Goal: Transaction & Acquisition: Obtain resource

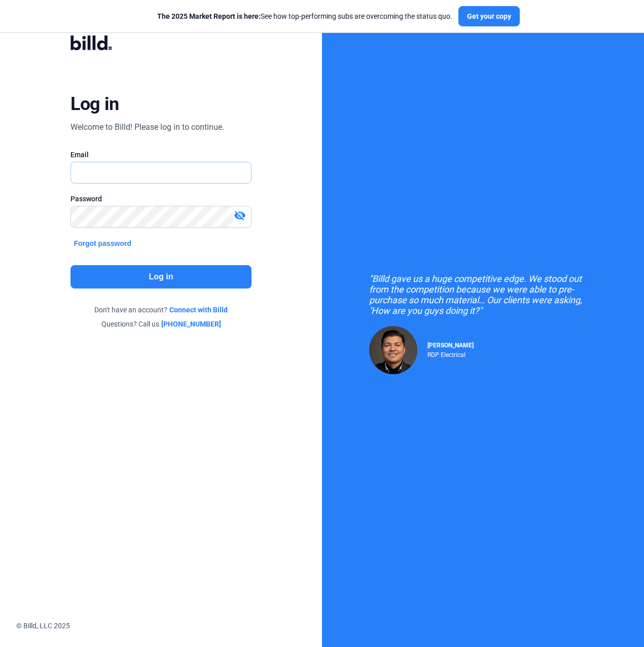
type input "[PERSON_NAME][EMAIL_ADDRESS][PERSON_NAME][DOMAIN_NAME]"
click at [178, 262] on div "Log in Welcome to Billd! Please log in to continue. Email [PERSON_NAME][EMAIL_A…" at bounding box center [161, 182] width 232 height 320
click at [177, 276] on button "Log in" at bounding box center [161, 276] width 181 height 23
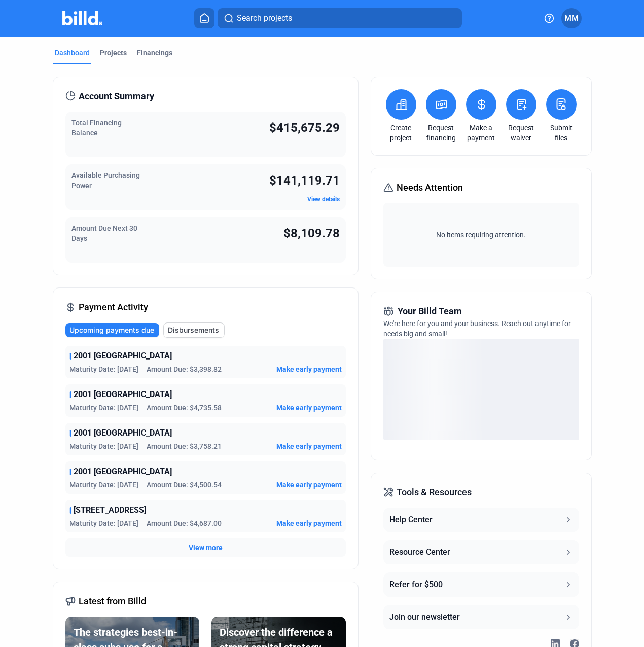
click at [442, 117] on button at bounding box center [441, 104] width 30 height 30
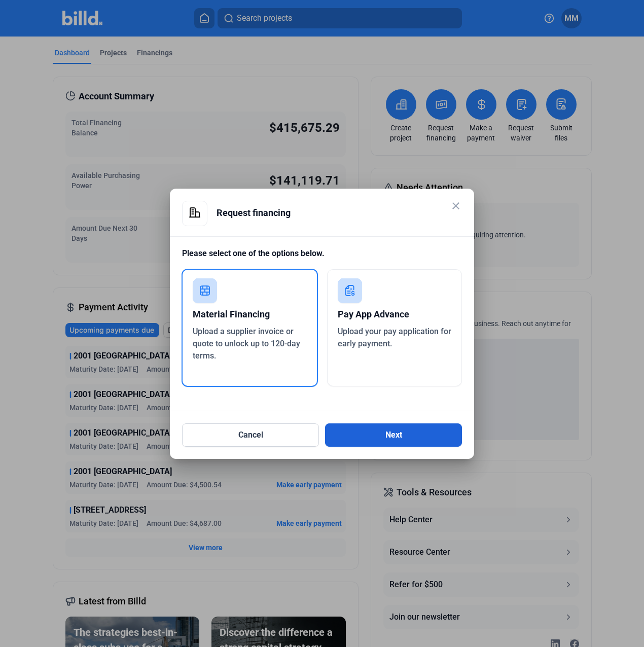
click at [353, 443] on button "Next" at bounding box center [393, 435] width 137 height 23
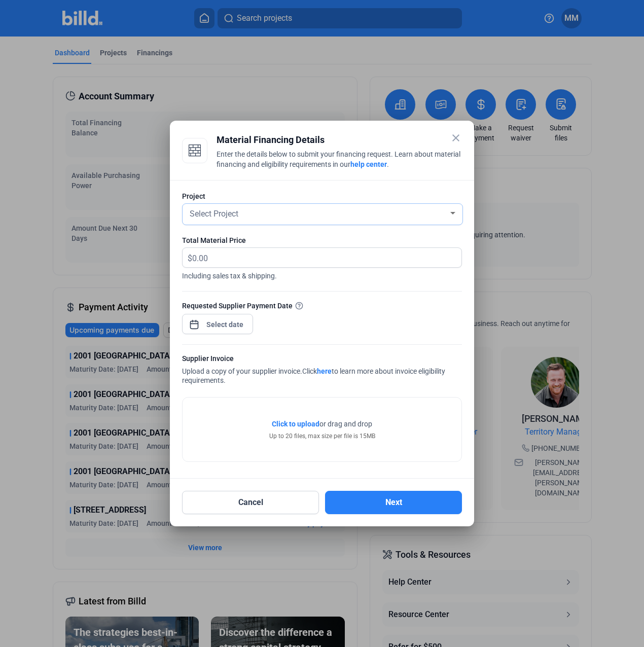
click at [278, 224] on div "Select Project" at bounding box center [323, 214] width 270 height 21
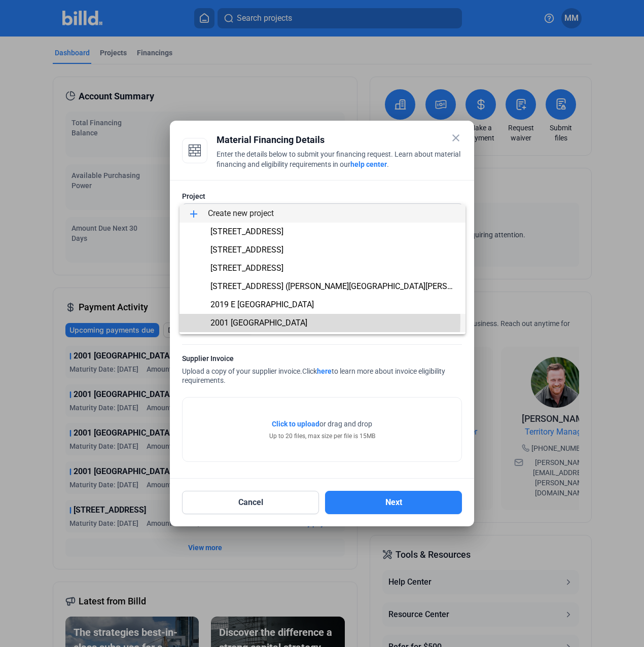
click at [262, 320] on span "2001 [GEOGRAPHIC_DATA]" at bounding box center [259, 323] width 97 height 10
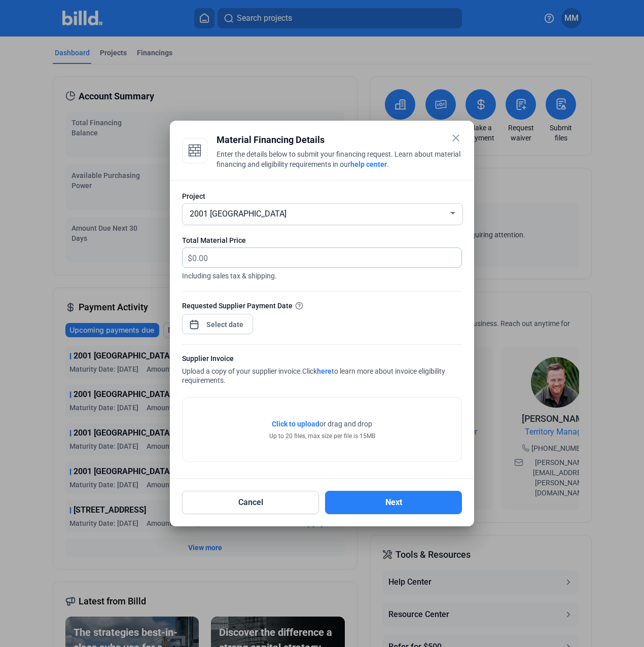
click at [275, 262] on input "text" at bounding box center [321, 258] width 258 height 20
type input "3,252.72"
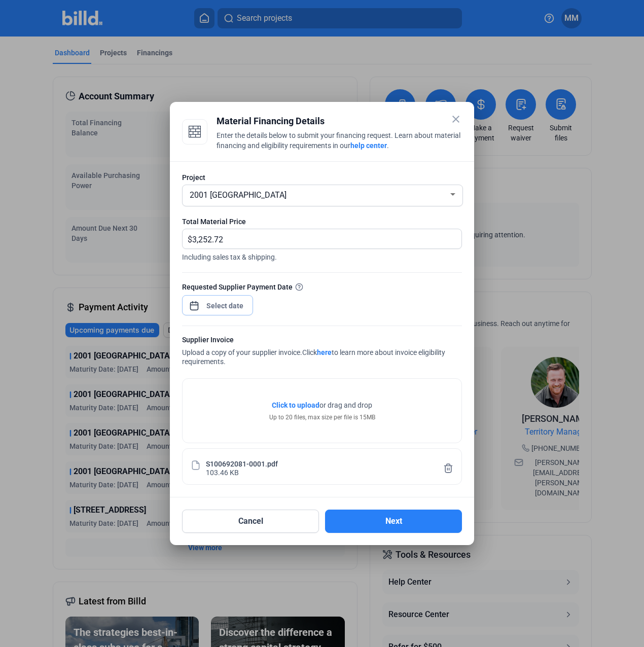
click at [245, 304] on div "close Material Financing Details Enter the details below to submit your financi…" at bounding box center [322, 323] width 644 height 647
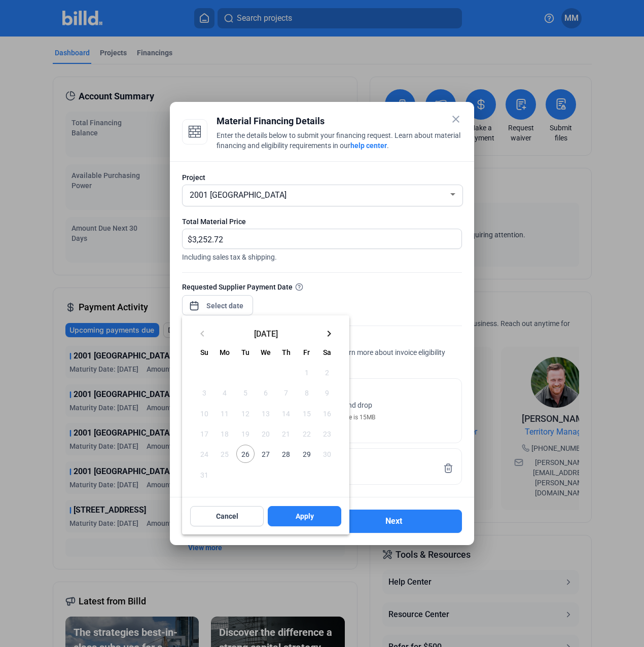
click at [248, 451] on span "26" at bounding box center [245, 454] width 18 height 18
click at [303, 507] on button "Apply" at bounding box center [305, 516] width 74 height 20
type input "[DATE]"
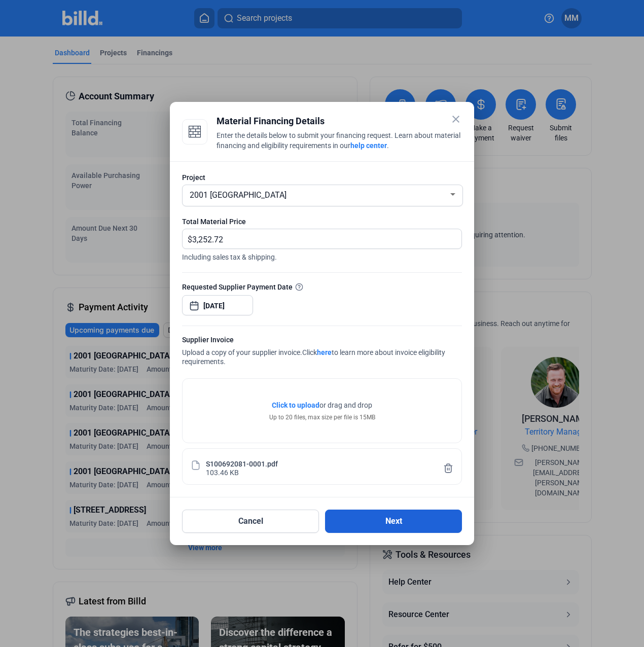
click at [349, 519] on button "Next" at bounding box center [393, 521] width 137 height 23
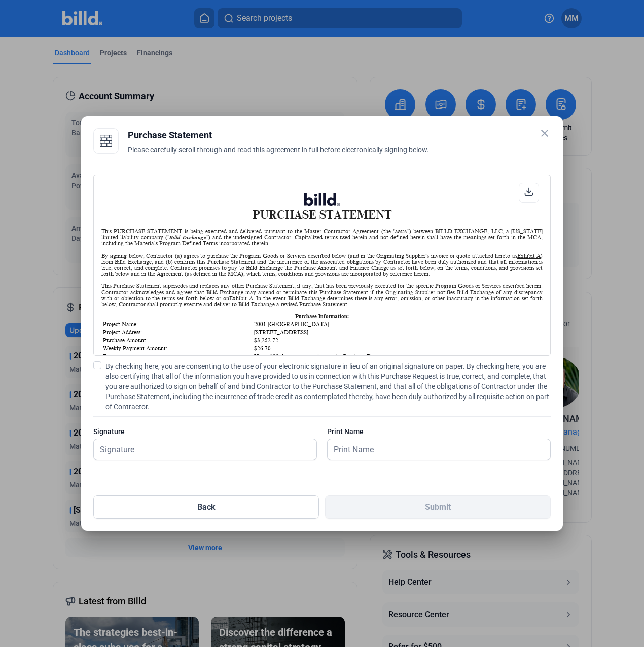
scroll to position [1, 0]
click at [292, 444] on input "text" at bounding box center [200, 449] width 212 height 21
type input "[PERSON_NAME][DATE]"
click at [191, 386] on span "By checking here, you are consenting to the use of your electronic signature in…" at bounding box center [329, 386] width 446 height 51
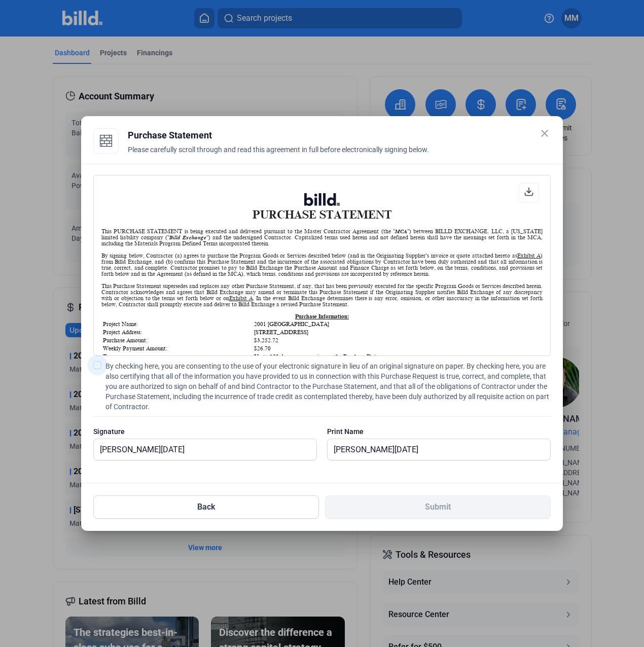
click at [0, 0] on input "By checking here, you are consenting to the use of your electronic signature in…" at bounding box center [0, 0] width 0 height 0
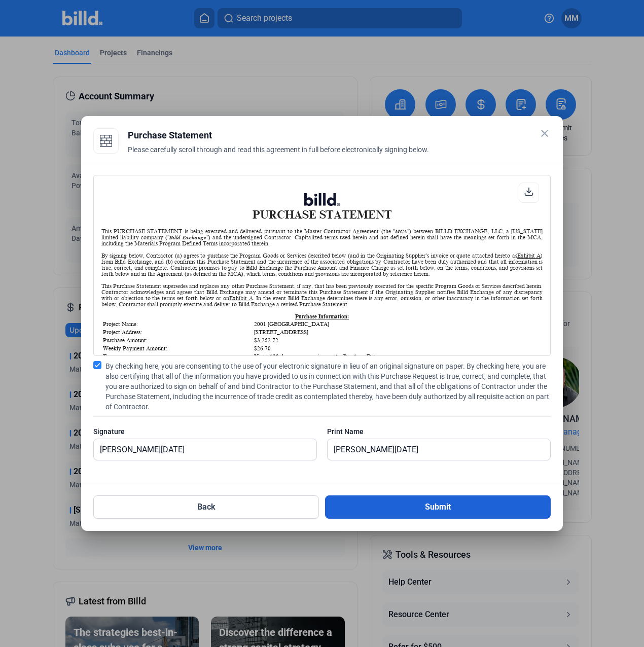
click at [345, 500] on button "Submit" at bounding box center [438, 507] width 226 height 23
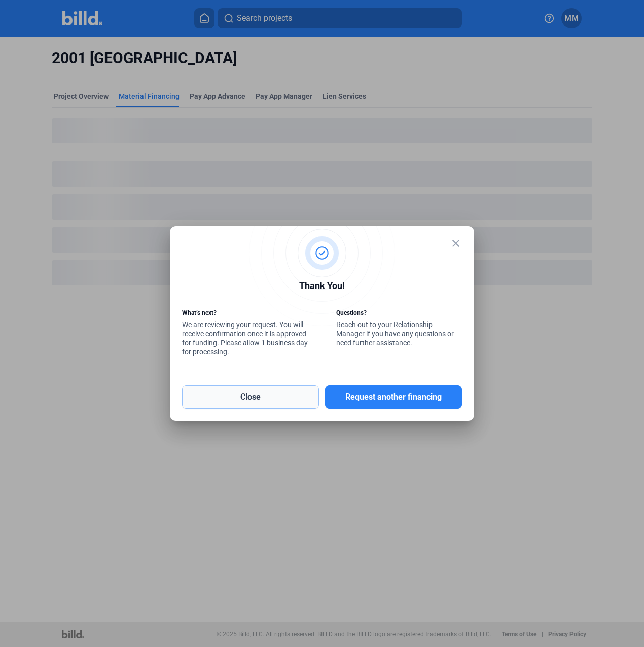
click at [251, 406] on button "Close" at bounding box center [250, 397] width 137 height 23
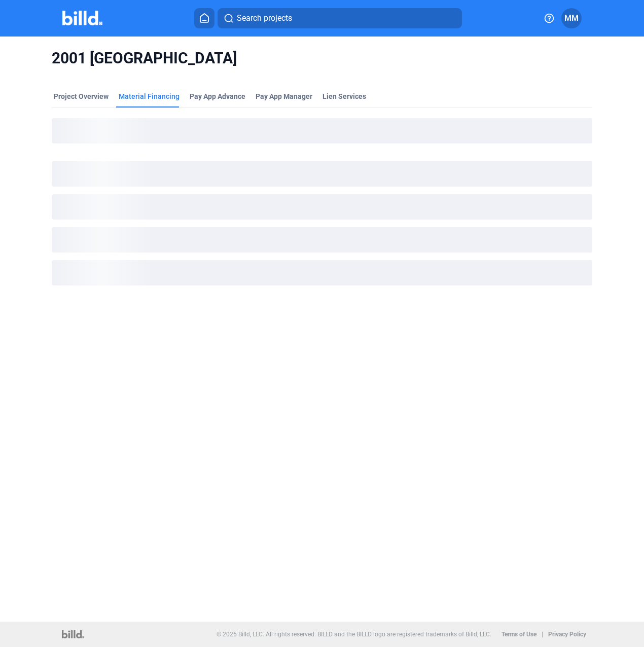
click at [209, 14] on icon at bounding box center [204, 18] width 10 height 10
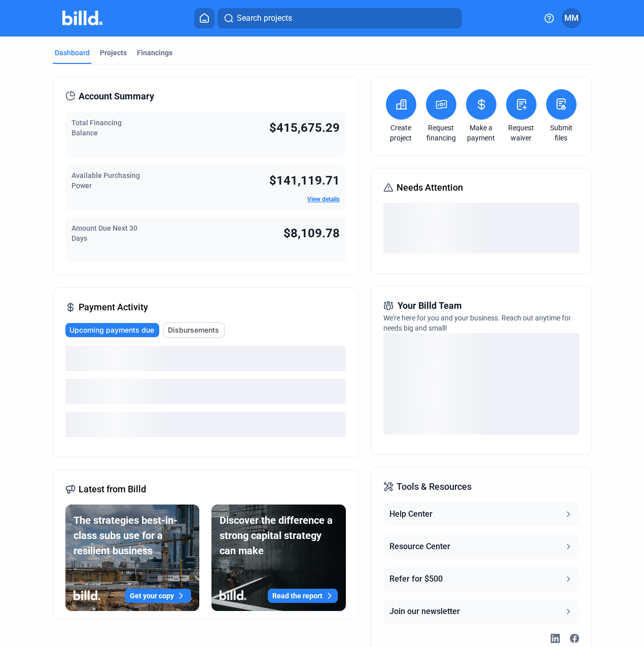
click at [435, 109] on icon at bounding box center [441, 104] width 13 height 12
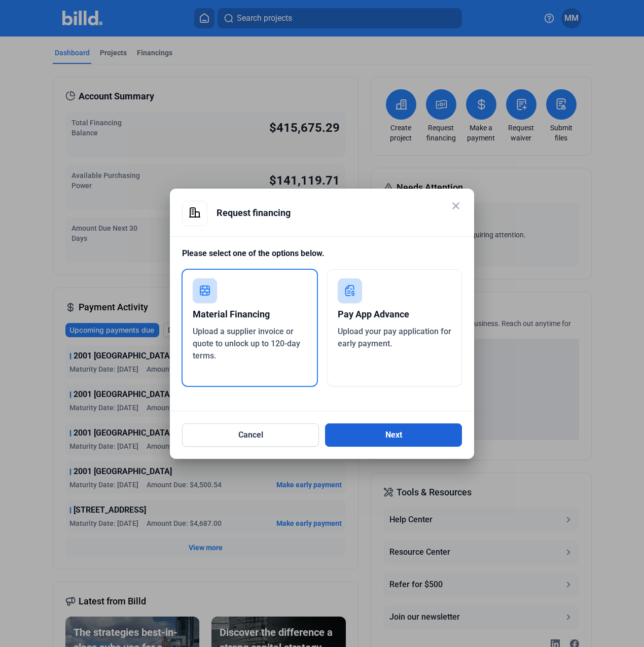
click at [362, 438] on button "Next" at bounding box center [393, 435] width 137 height 23
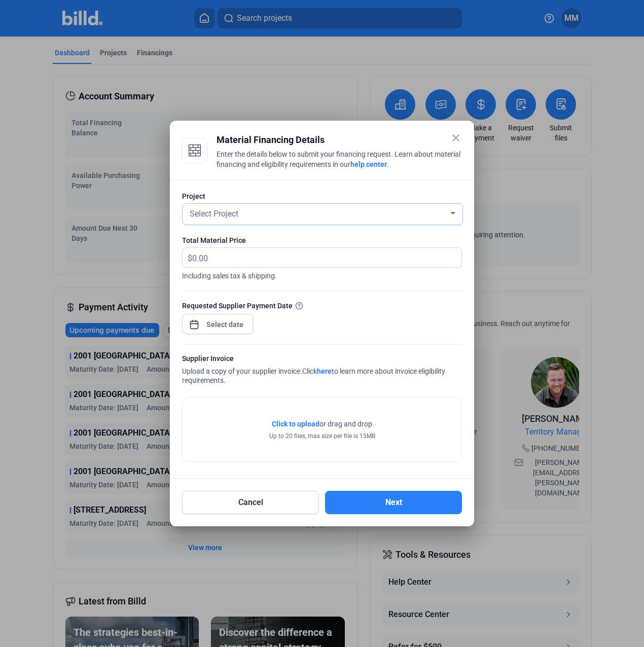
click at [281, 215] on div "Select Project" at bounding box center [318, 213] width 261 height 14
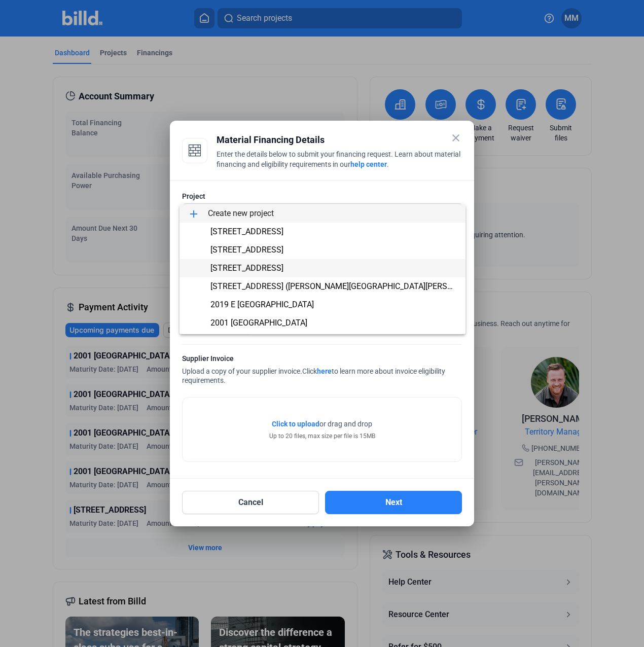
click at [277, 271] on span "[STREET_ADDRESS]" at bounding box center [247, 268] width 73 height 10
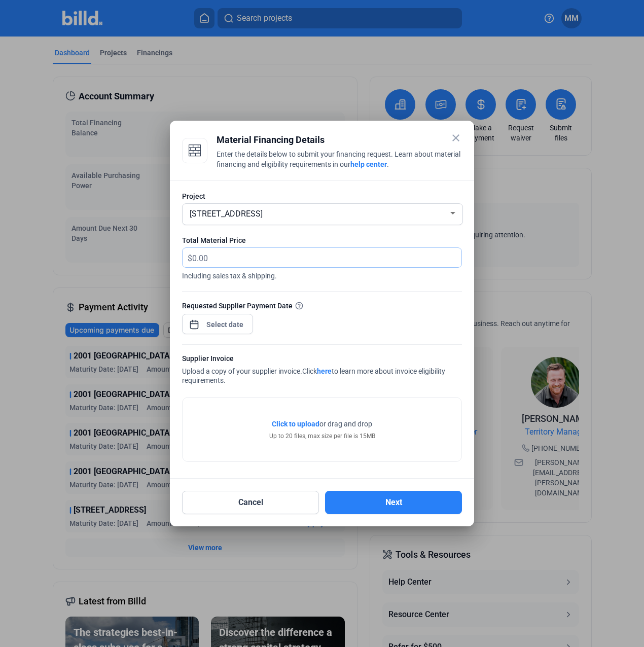
click at [277, 252] on input "text" at bounding box center [326, 258] width 269 height 20
type input "13,206.46"
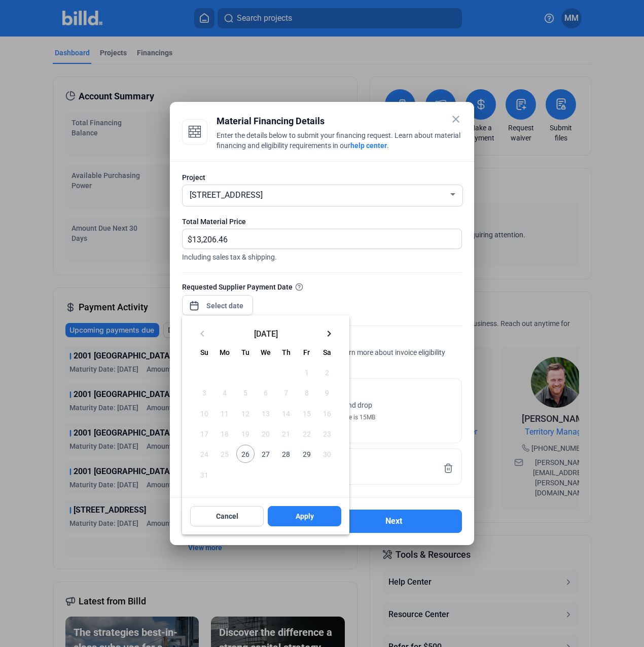
click at [234, 310] on div "close Material Financing Details Enter the details below to submit your financi…" at bounding box center [322, 323] width 644 height 647
click at [242, 455] on span "26" at bounding box center [245, 454] width 18 height 18
click at [301, 513] on span "Apply" at bounding box center [305, 516] width 18 height 10
type input "[DATE]"
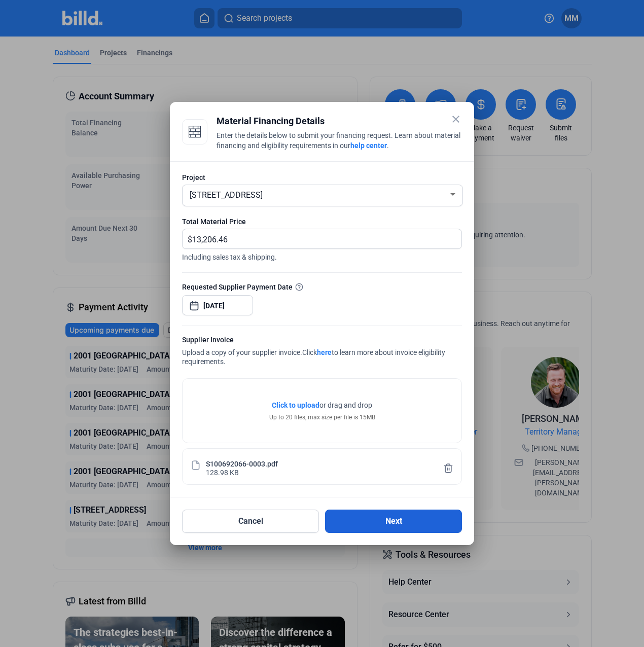
click at [354, 526] on button "Next" at bounding box center [393, 521] width 137 height 23
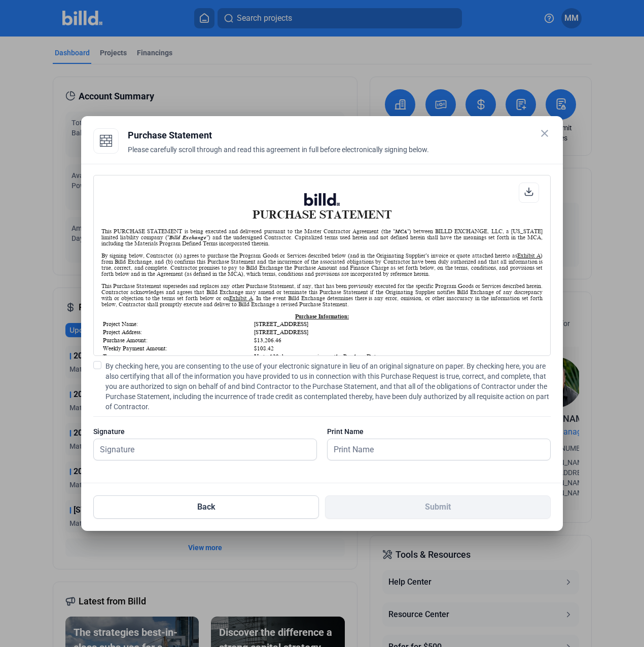
scroll to position [1, 0]
click at [201, 358] on div "PURCHASE STATEMENT This PURCHASE STATEMENT is being executed and delivered purs…" at bounding box center [322, 323] width 458 height 296
click at [198, 380] on span "By checking here, you are consenting to the use of your electronic signature in…" at bounding box center [329, 386] width 446 height 51
click at [0, 0] on input "By checking here, you are consenting to the use of your electronic signature in…" at bounding box center [0, 0] width 0 height 0
click at [198, 435] on div "Signature" at bounding box center [205, 432] width 224 height 10
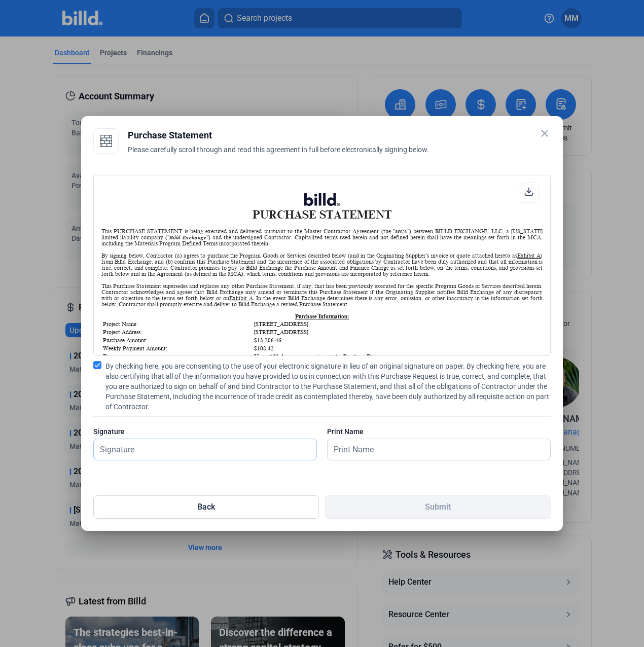
click at [190, 453] on input "text" at bounding box center [200, 449] width 212 height 21
type input "[PERSON_NAME][DATE]"
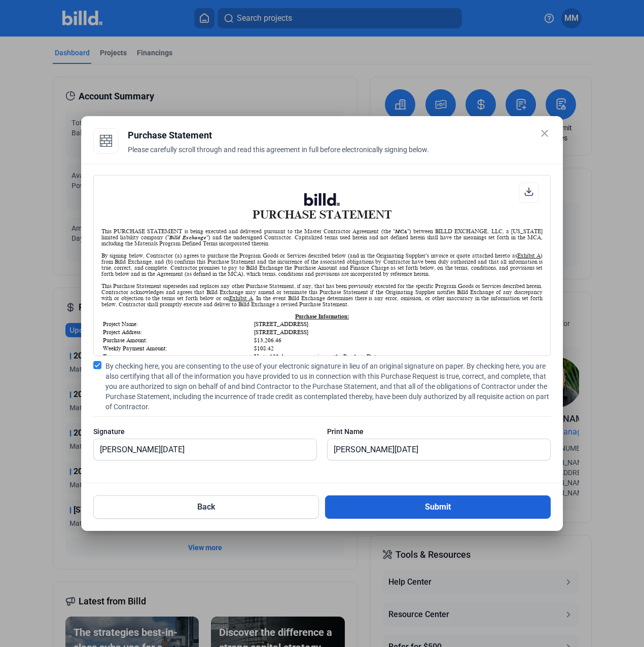
click at [360, 505] on button "Submit" at bounding box center [438, 507] width 226 height 23
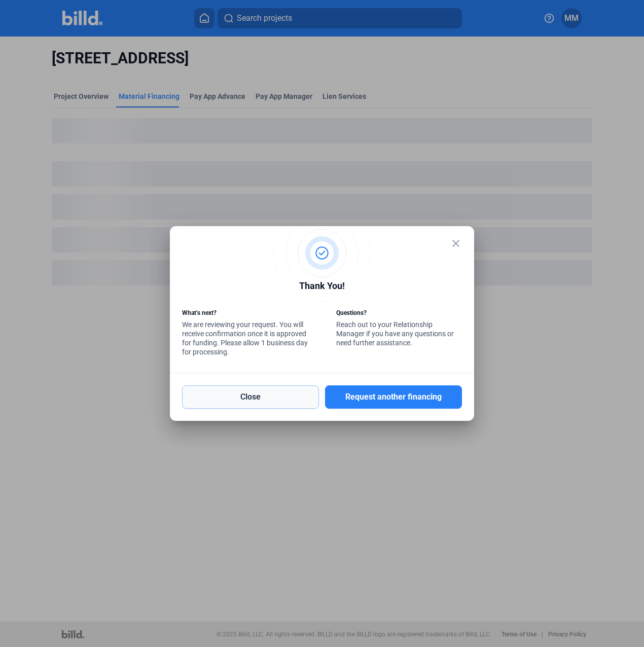
click at [257, 393] on button "Close" at bounding box center [250, 397] width 137 height 23
